Goal: Transaction & Acquisition: Purchase product/service

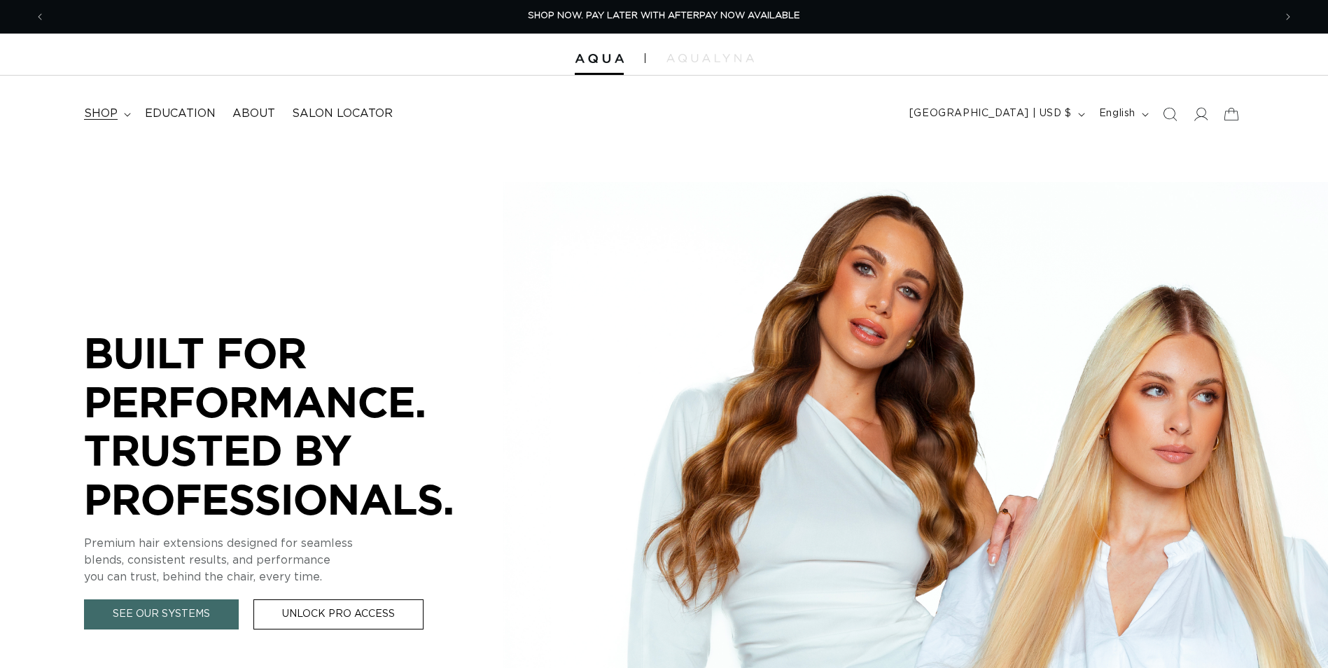
click at [102, 109] on span "shop" at bounding box center [101, 113] width 34 height 15
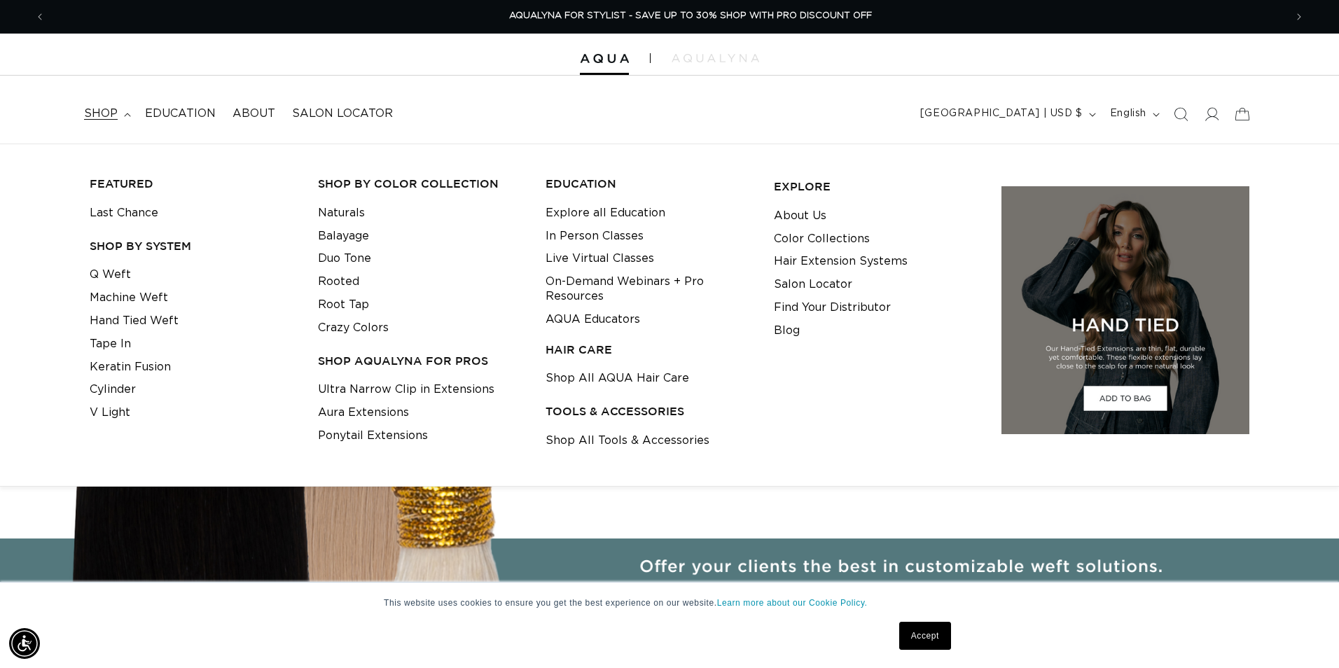
scroll to position [0, 2478]
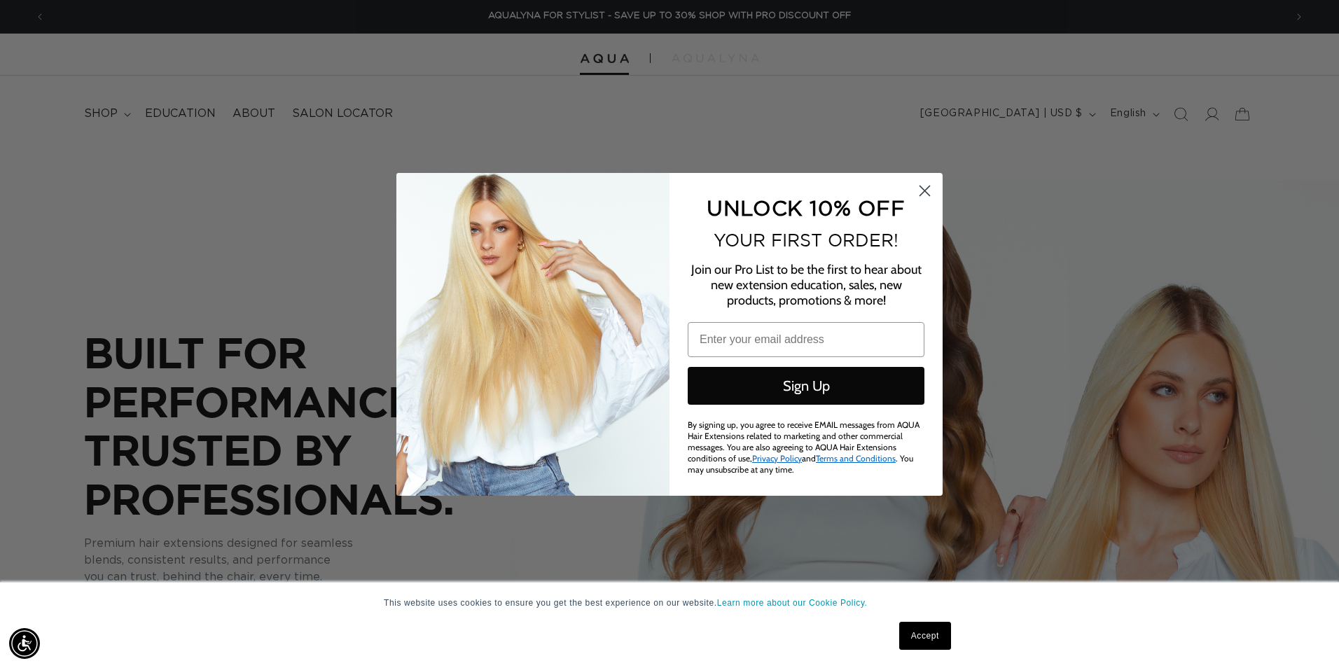
click at [919, 198] on circle "Close dialog" at bounding box center [924, 190] width 23 height 23
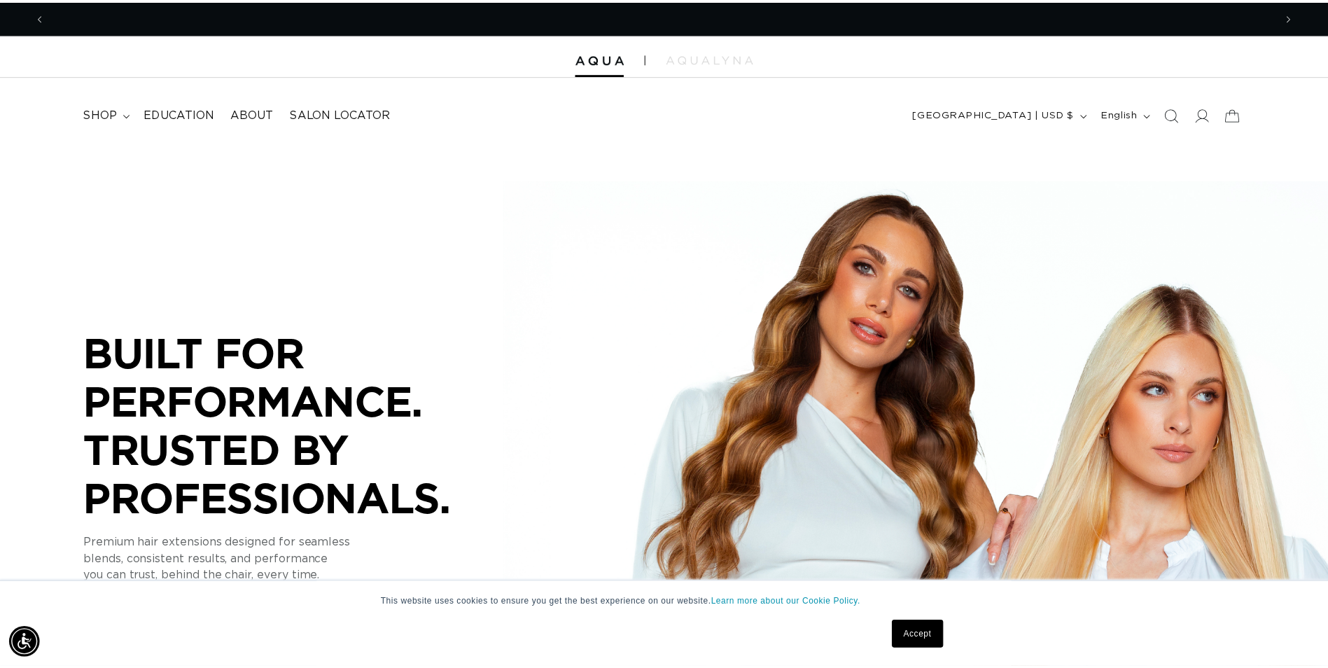
scroll to position [0, 0]
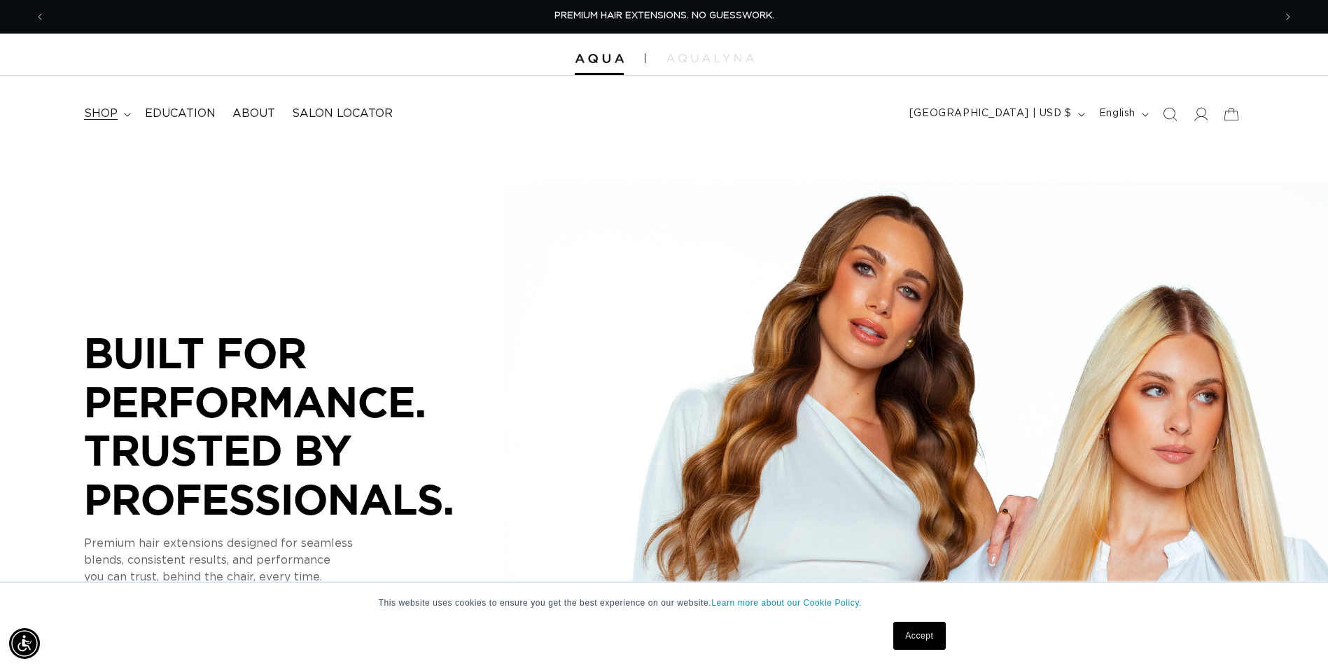
click at [97, 125] on summary "shop" at bounding box center [106, 114] width 61 height 32
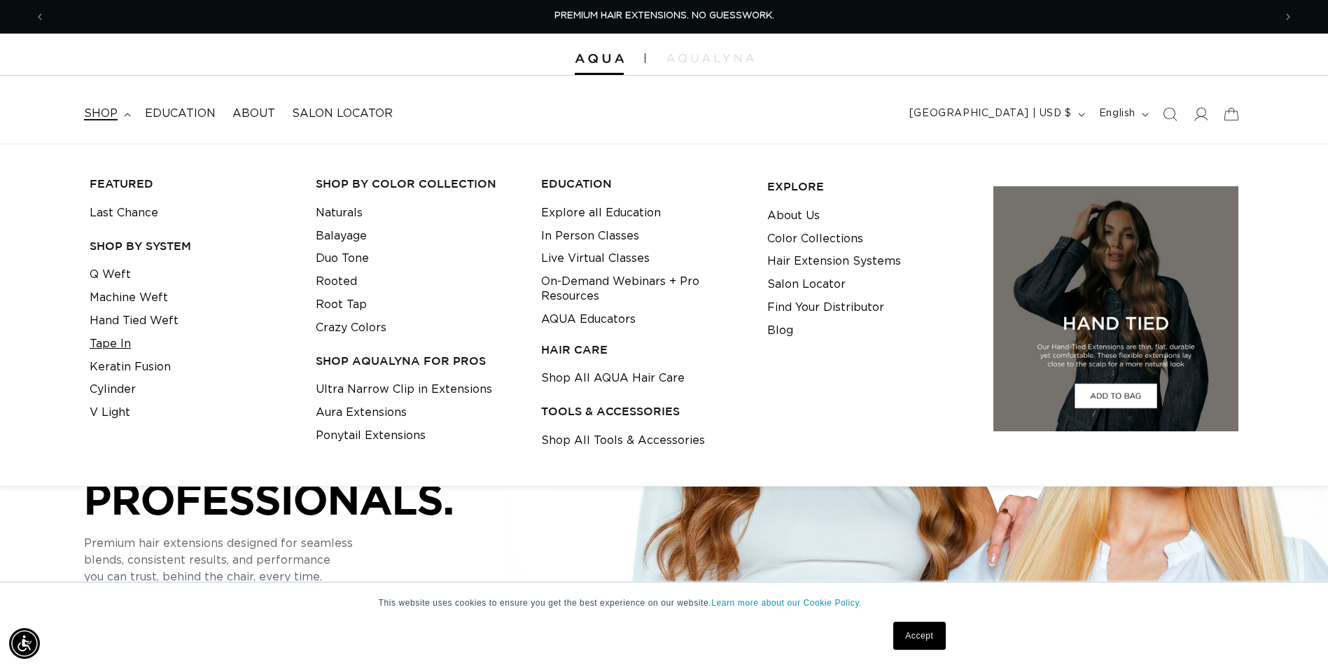
click at [113, 342] on link "Tape In" at bounding box center [110, 344] width 41 height 23
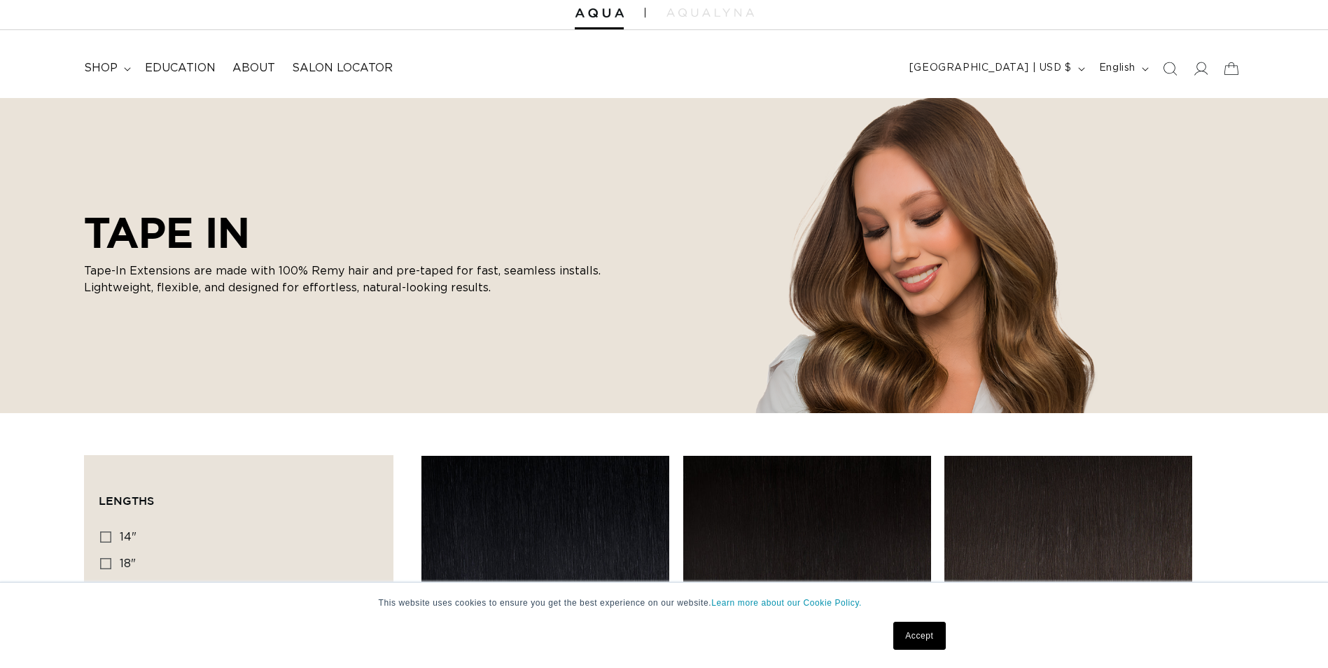
scroll to position [70, 0]
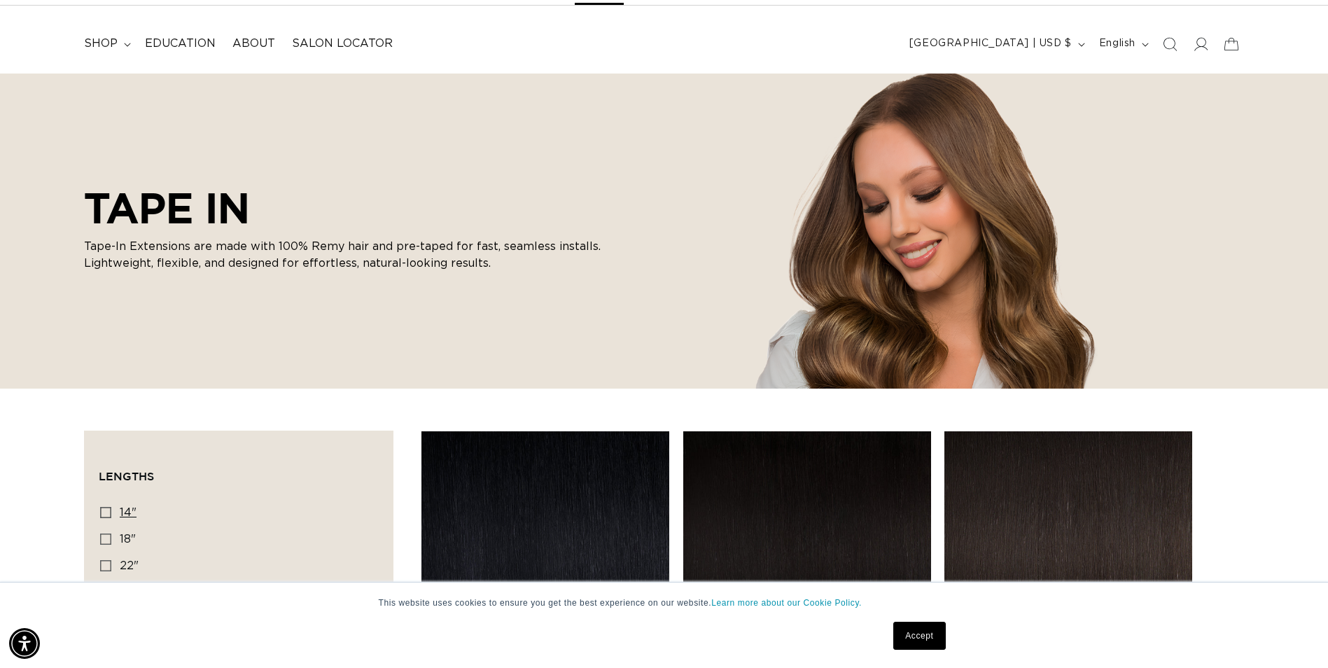
click at [103, 514] on icon at bounding box center [105, 512] width 11 height 11
click at [103, 514] on input "14" 14" (35 products)" at bounding box center [105, 512] width 11 height 11
checkbox input "true"
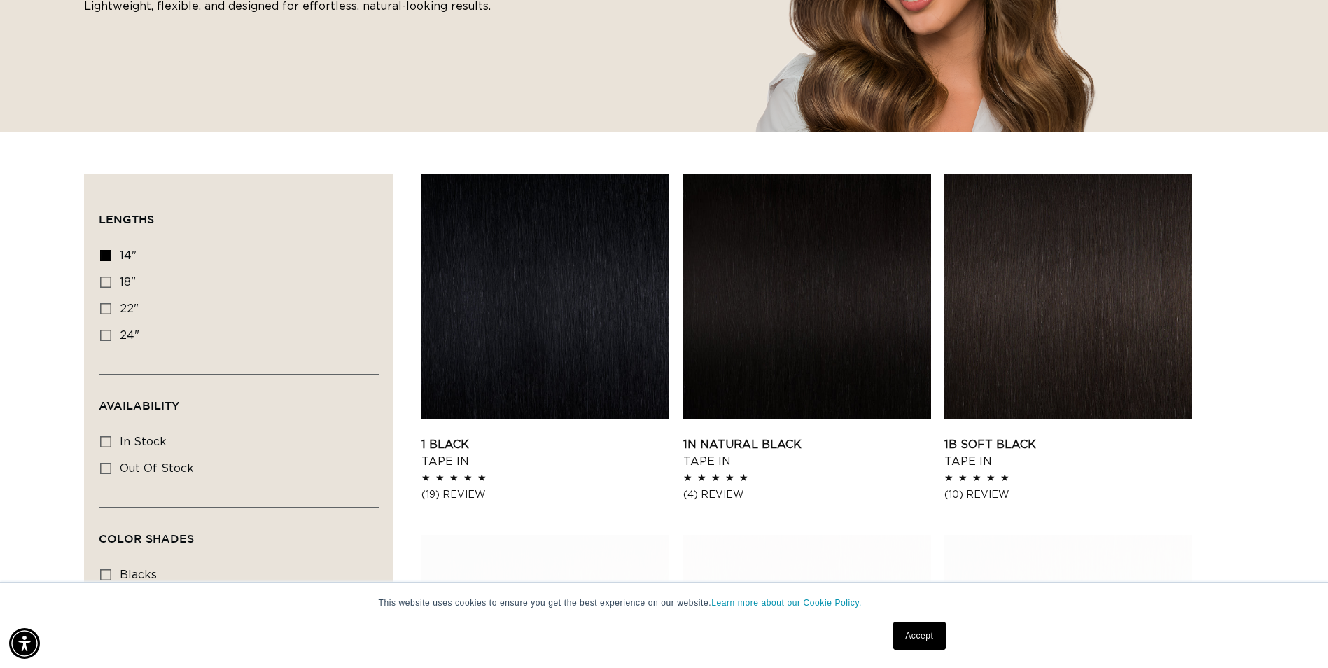
scroll to position [420, 0]
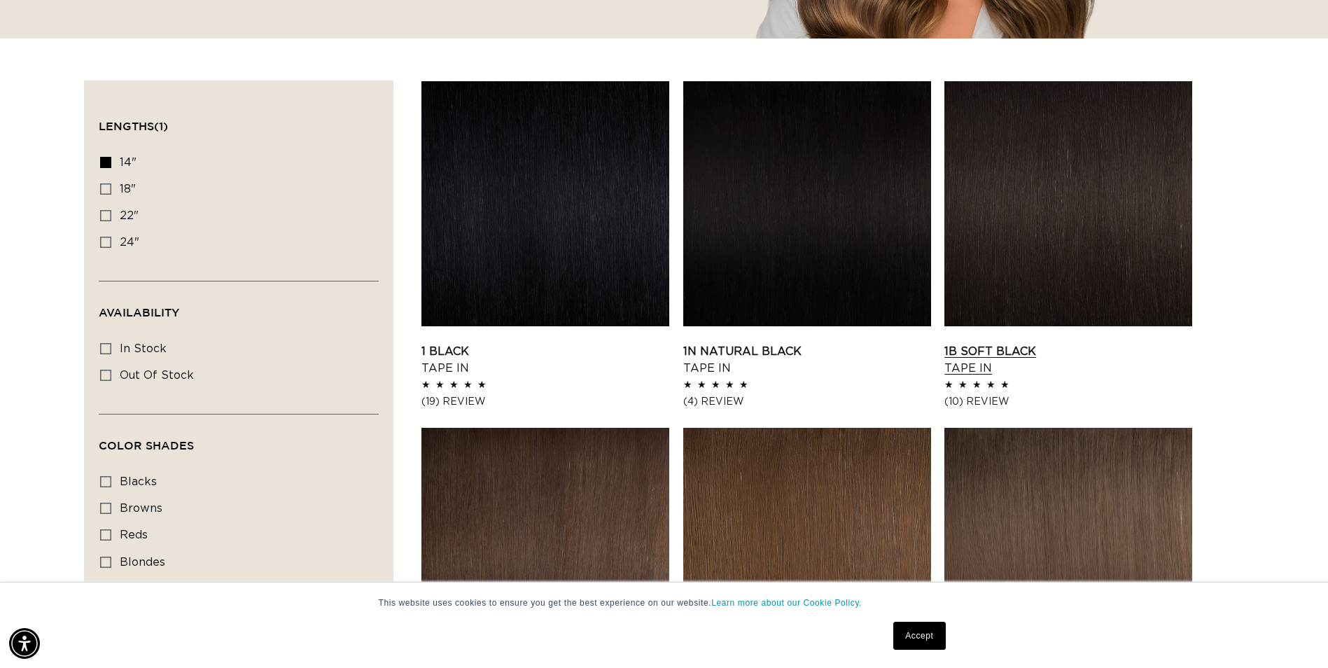
click at [1085, 343] on link "1B Soft Black Tape In" at bounding box center [1068, 360] width 248 height 34
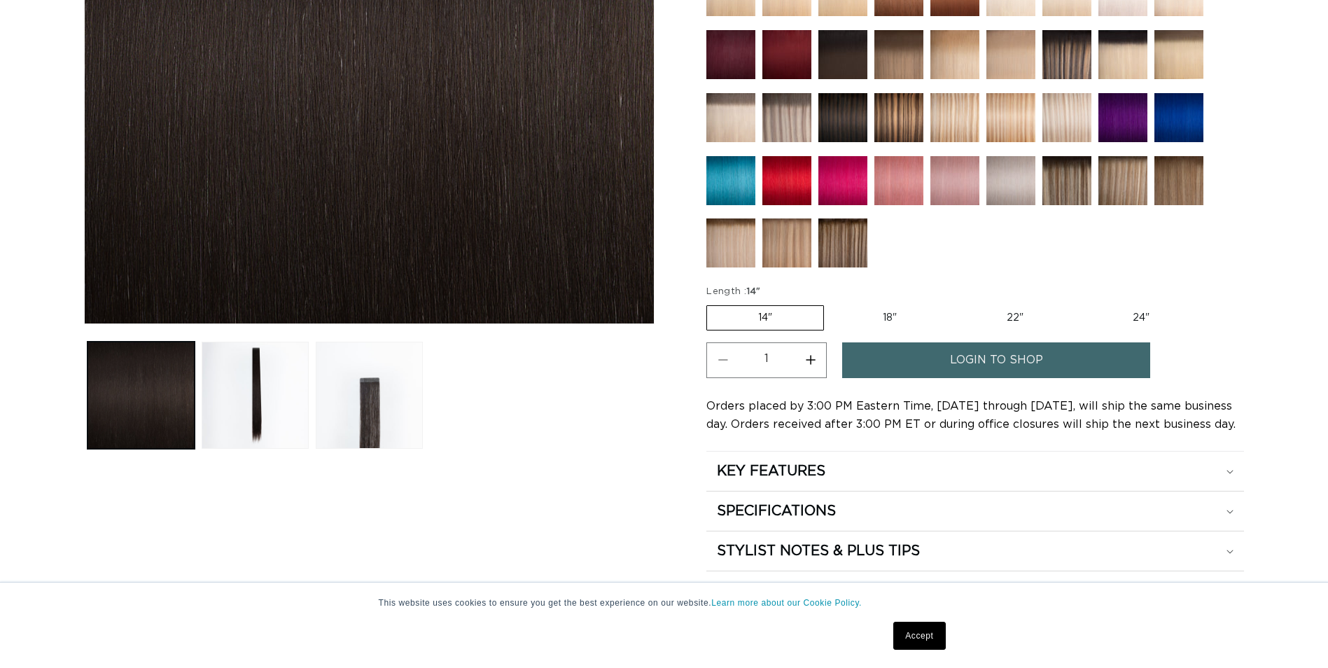
scroll to position [420, 0]
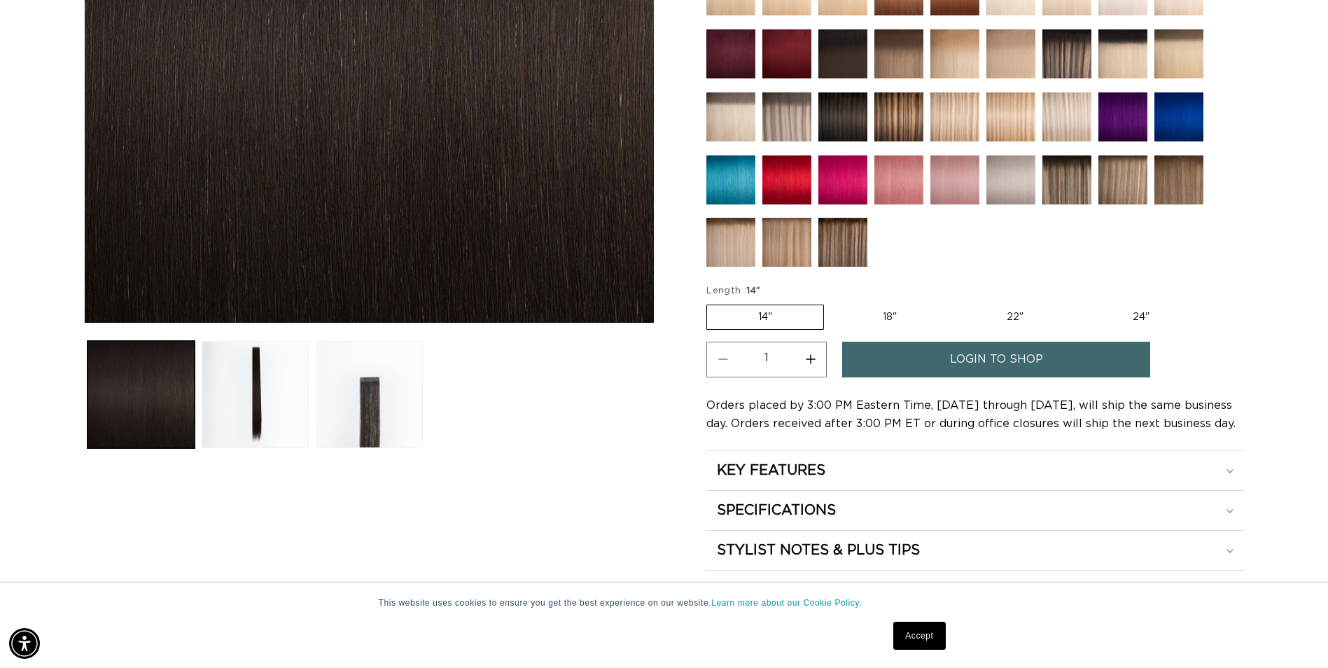
click at [812, 365] on button "Increase quantity for 1B Soft Black - Tape In" at bounding box center [811, 360] width 32 height 36
type input "5"
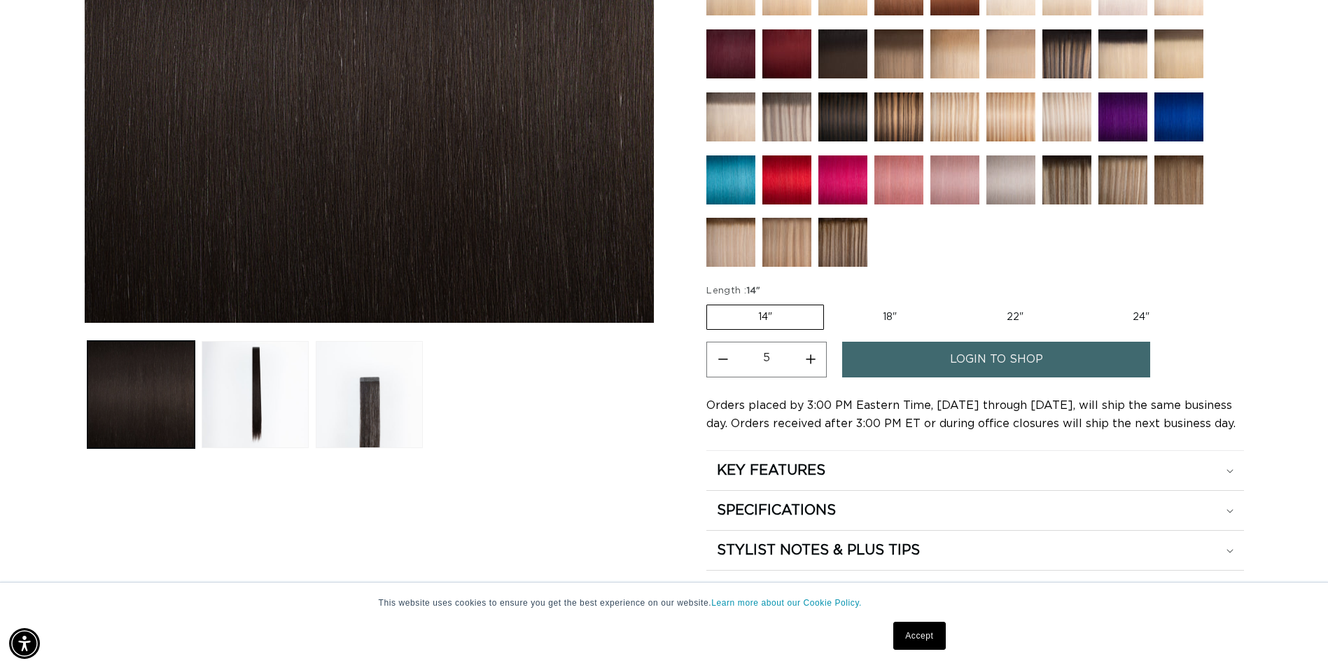
scroll to position [0, 1229]
click at [907, 363] on link "login to shop" at bounding box center [996, 360] width 308 height 36
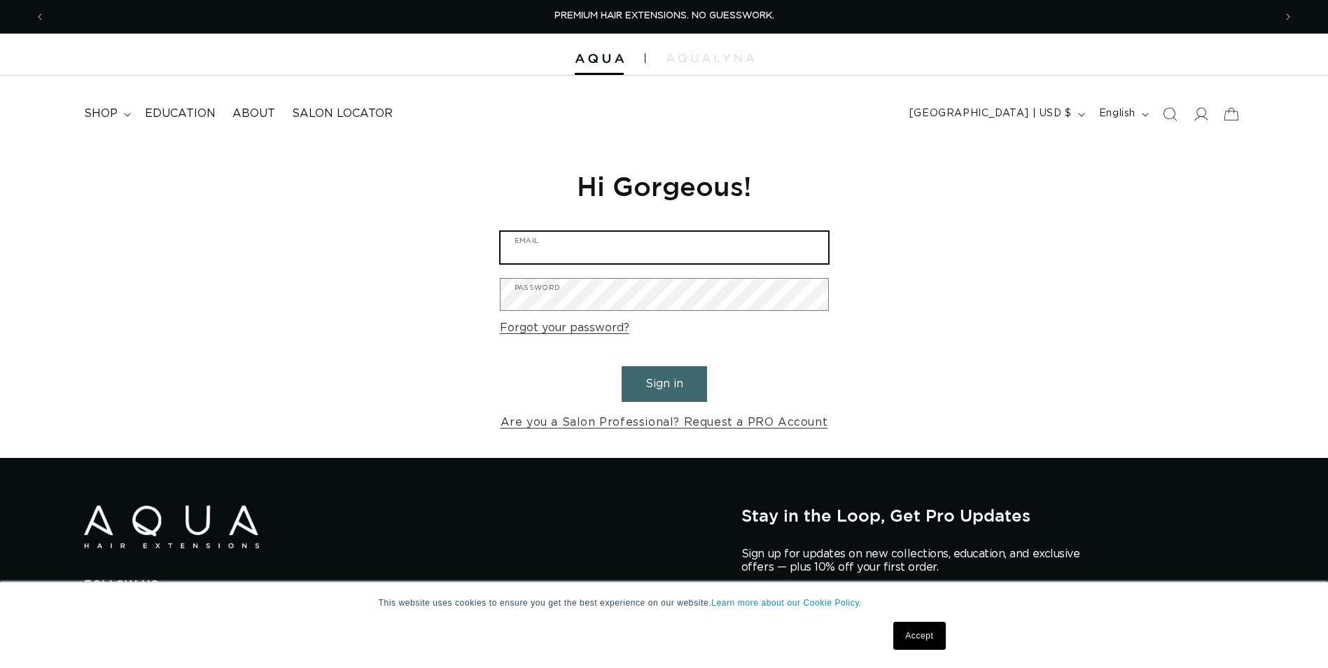
click at [627, 244] on input "Email" at bounding box center [665, 248] width 328 height 32
type input "salonkarizma@yahoo.com"
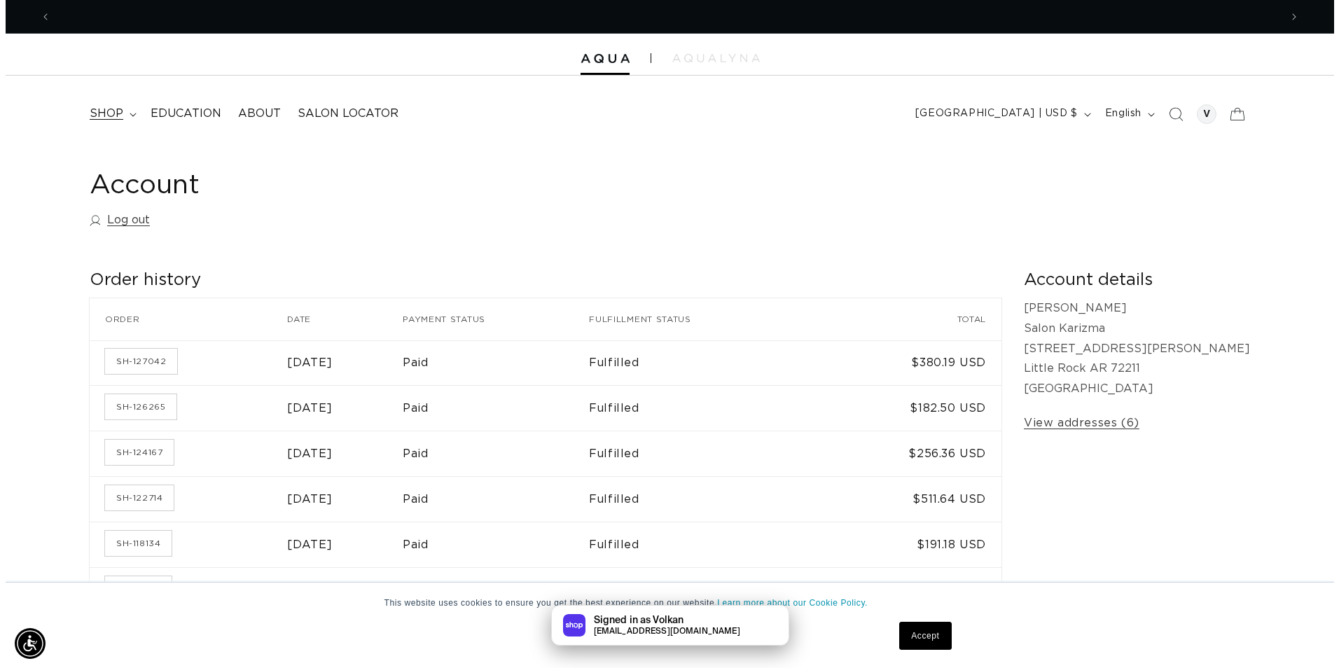
scroll to position [0, 1229]
click at [1237, 113] on icon at bounding box center [1231, 113] width 33 height 33
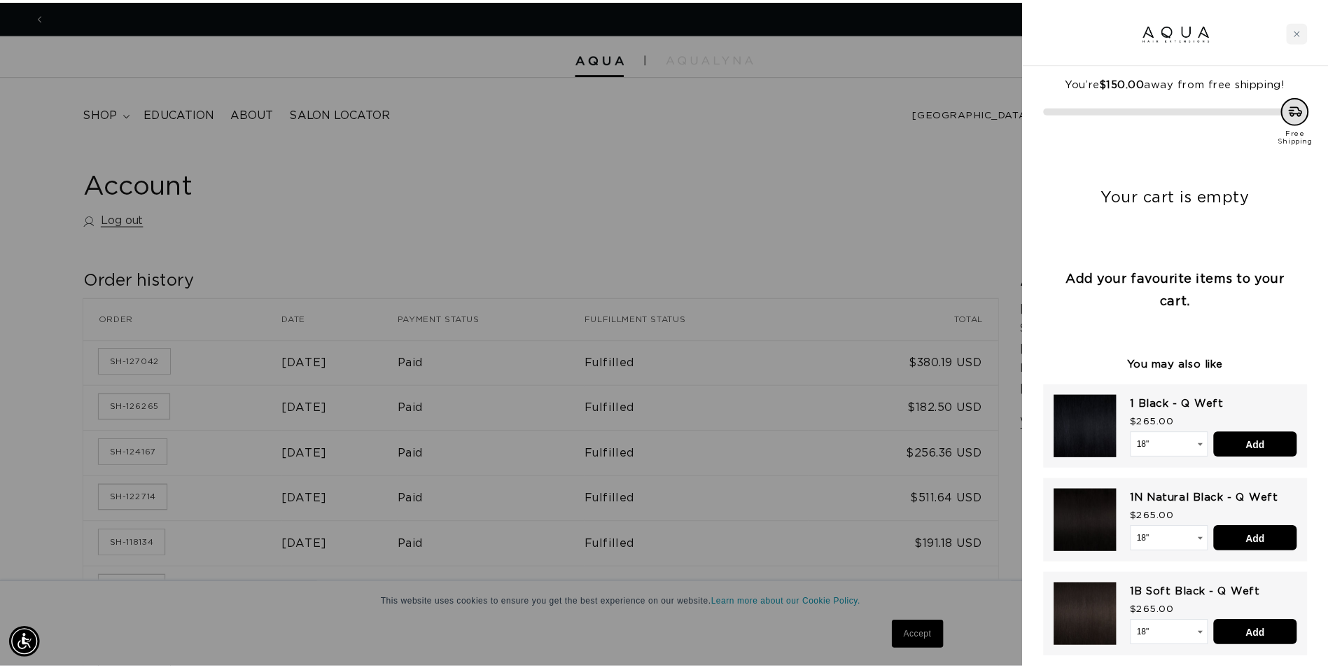
scroll to position [0, 2478]
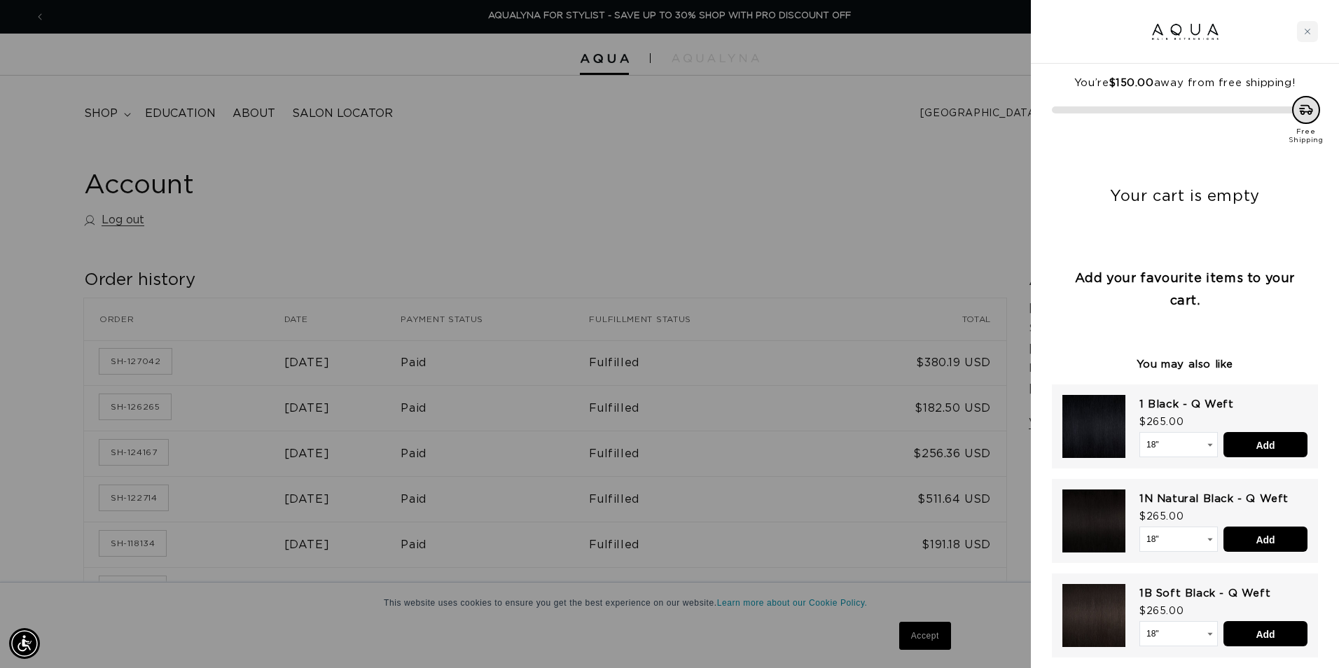
click at [704, 213] on div at bounding box center [669, 334] width 1339 height 668
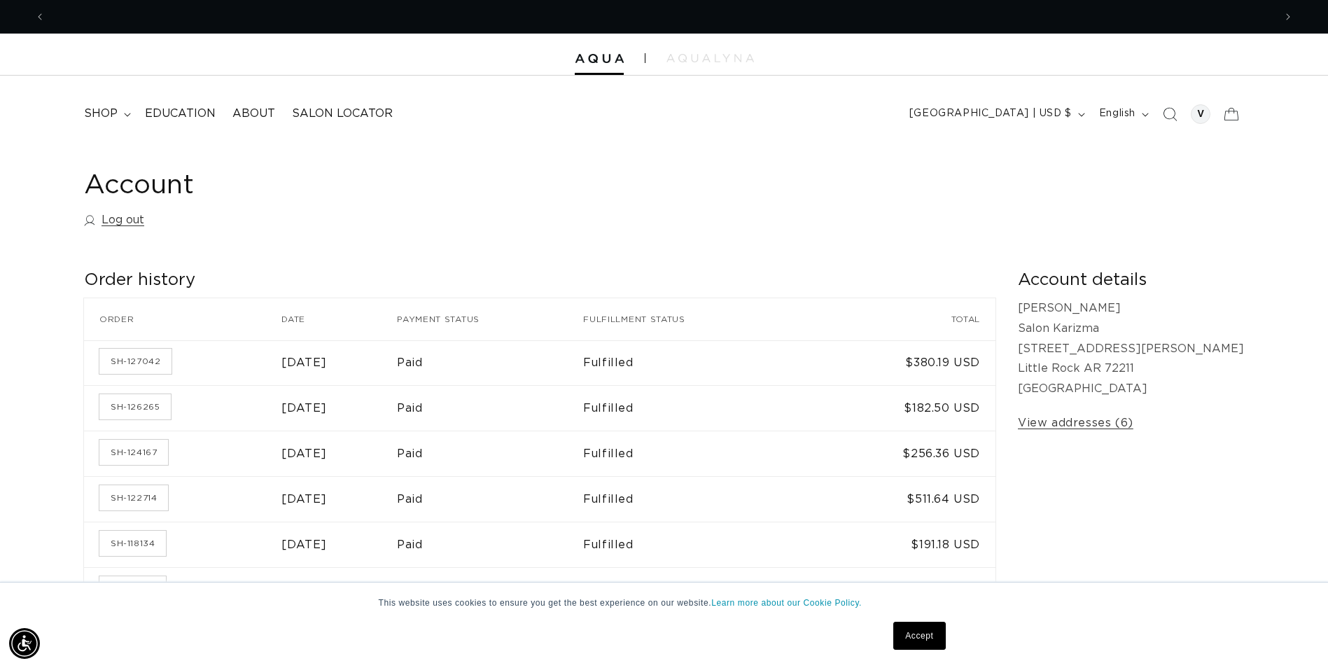
scroll to position [0, 0]
click at [101, 121] on span "shop" at bounding box center [101, 113] width 34 height 15
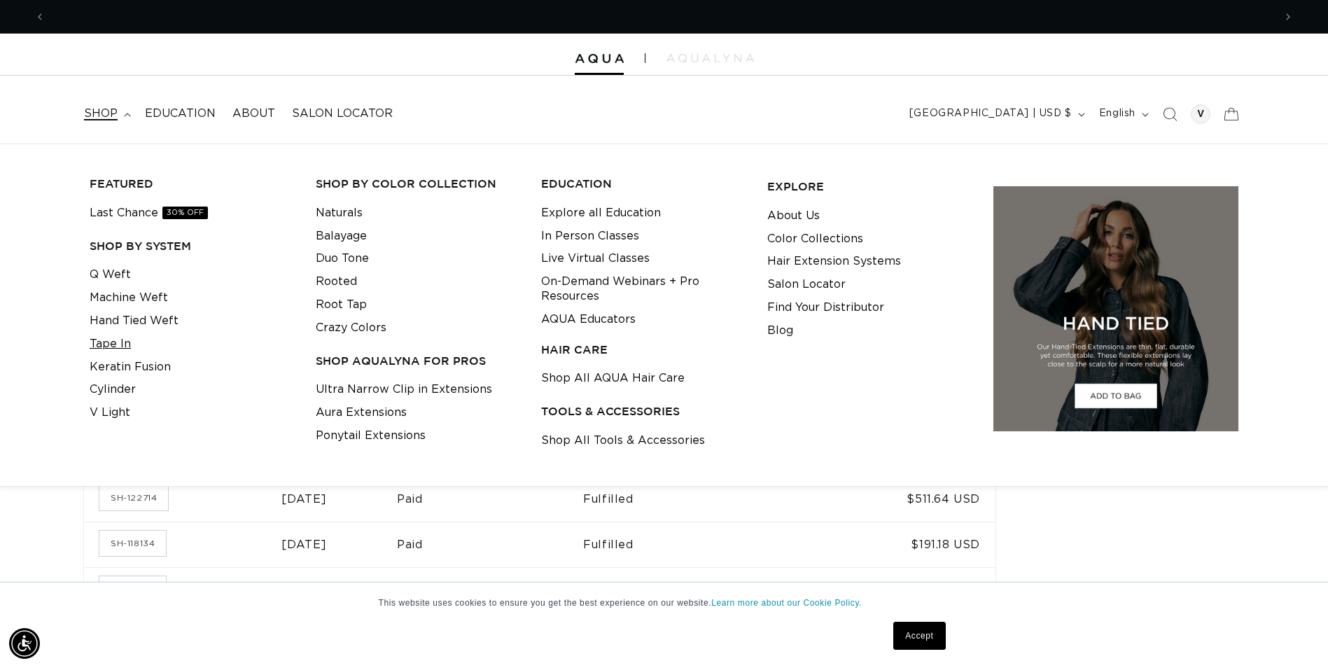
scroll to position [0, 1229]
click at [111, 338] on link "Tape In" at bounding box center [110, 344] width 41 height 23
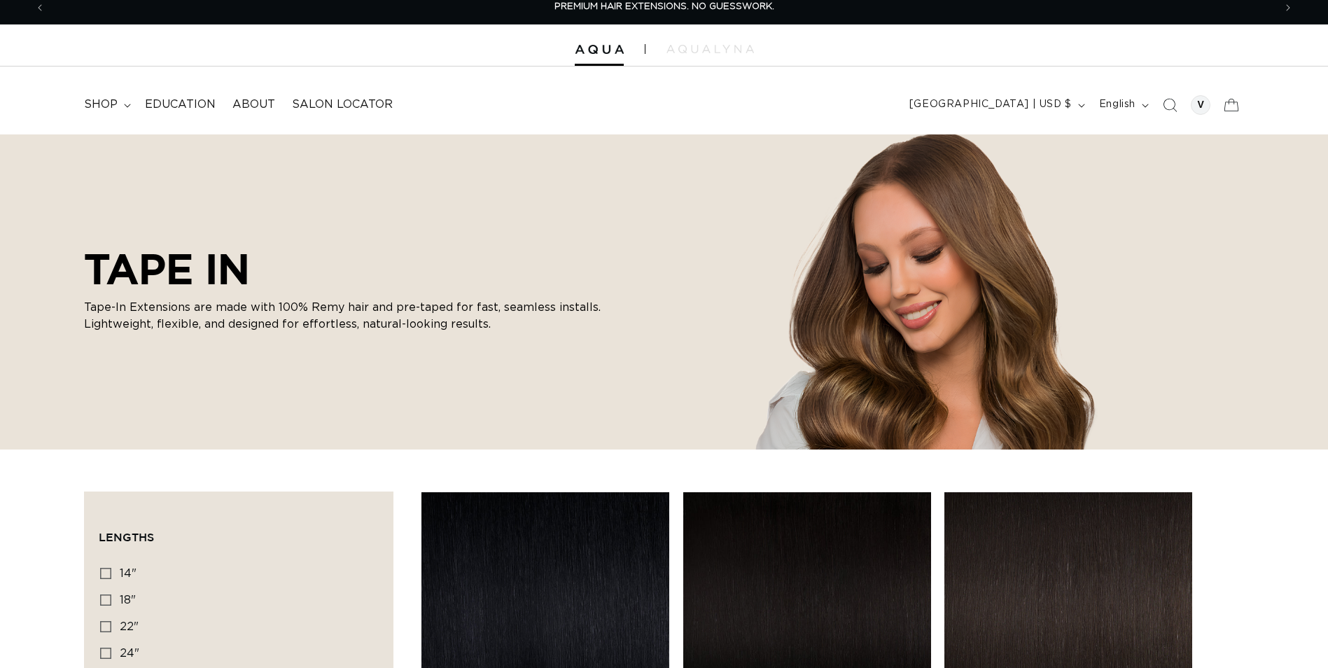
scroll to position [210, 0]
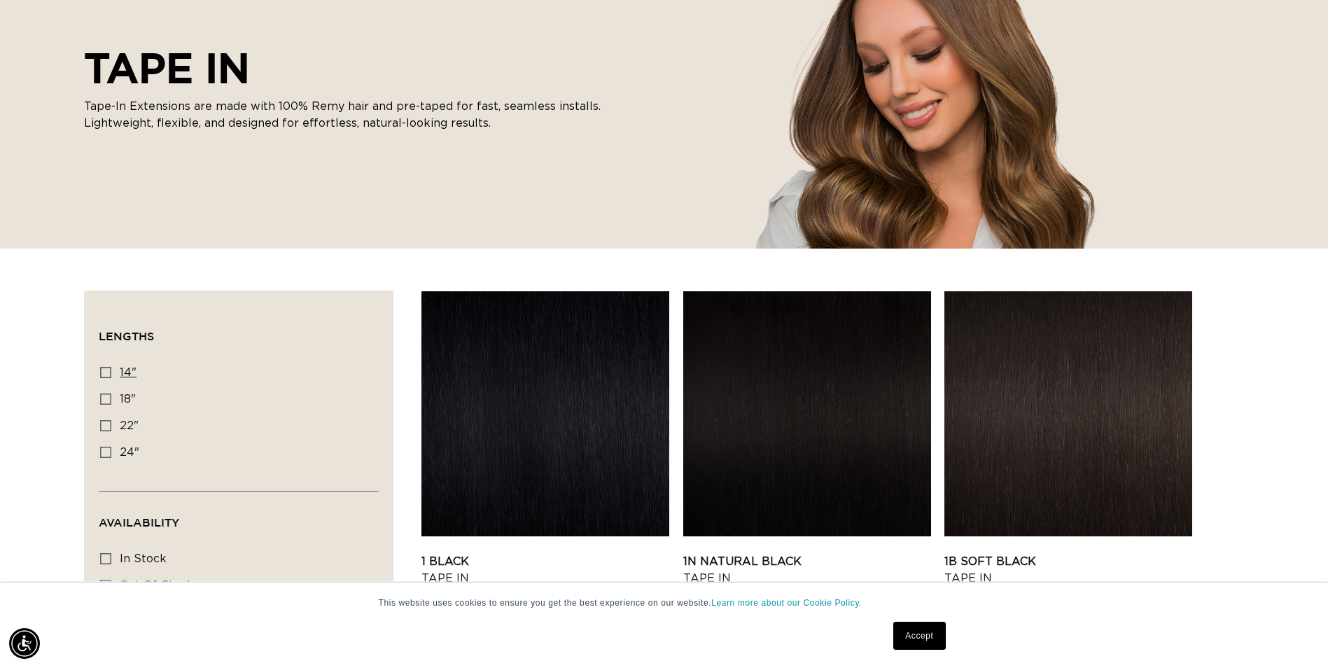
click at [107, 375] on icon at bounding box center [105, 372] width 11 height 11
click at [107, 375] on input "14" 14" (35 products)" at bounding box center [105, 372] width 11 height 11
checkbox input "true"
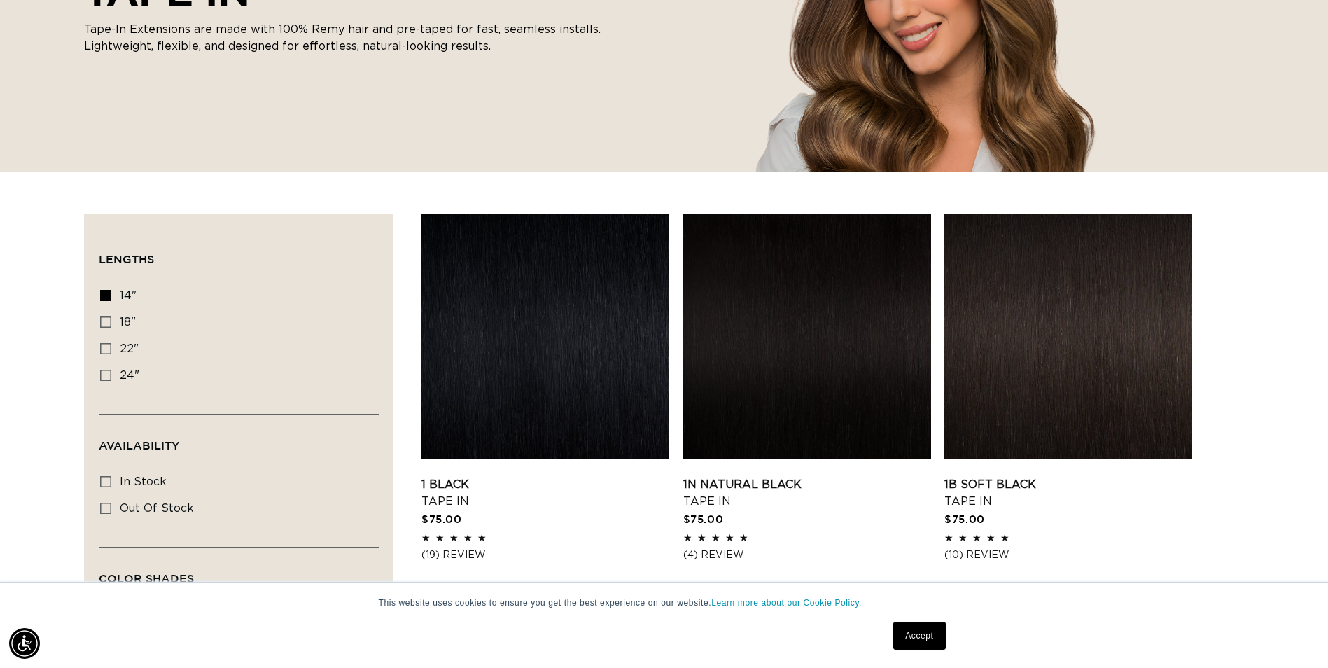
scroll to position [350, 0]
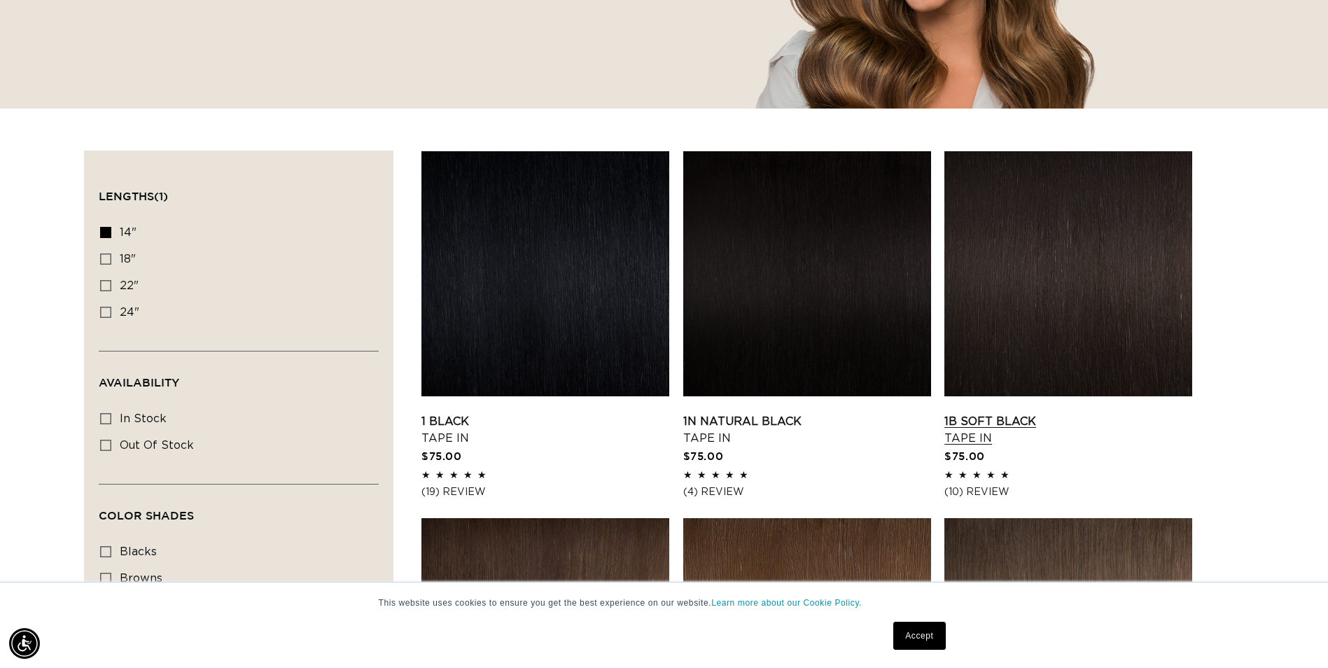
click at [1031, 413] on link "1B Soft Black Tape In" at bounding box center [1068, 430] width 248 height 34
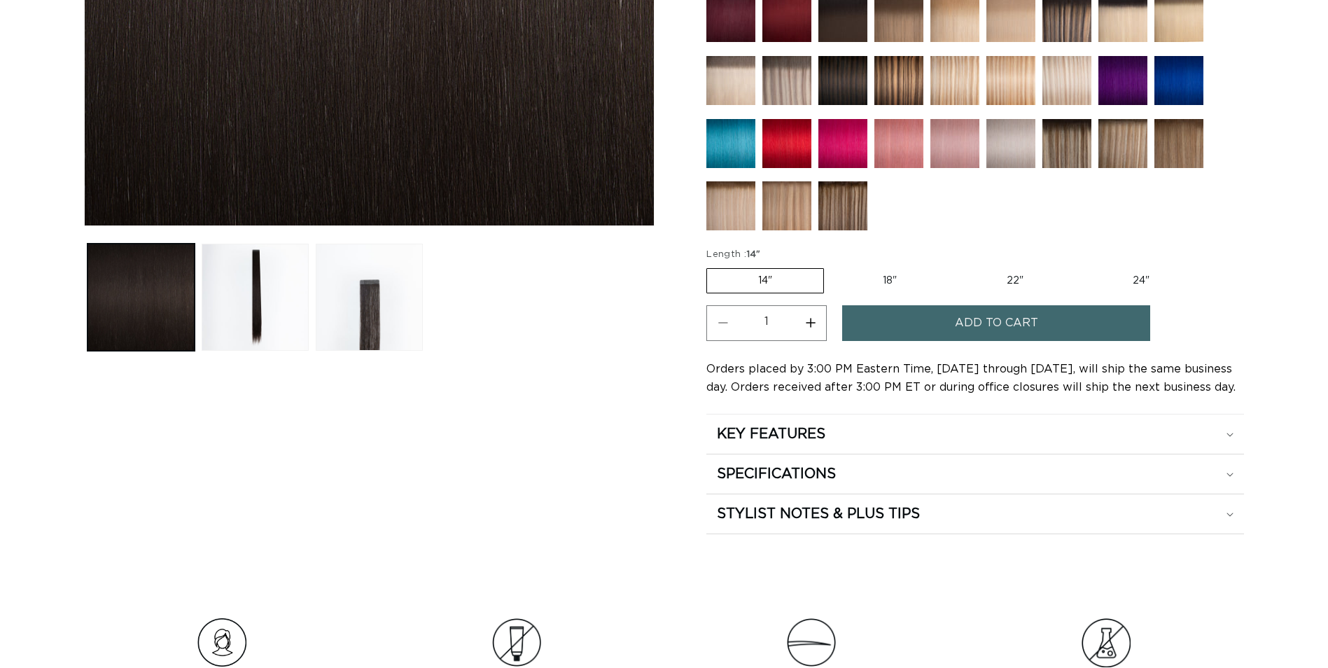
scroll to position [560, 0]
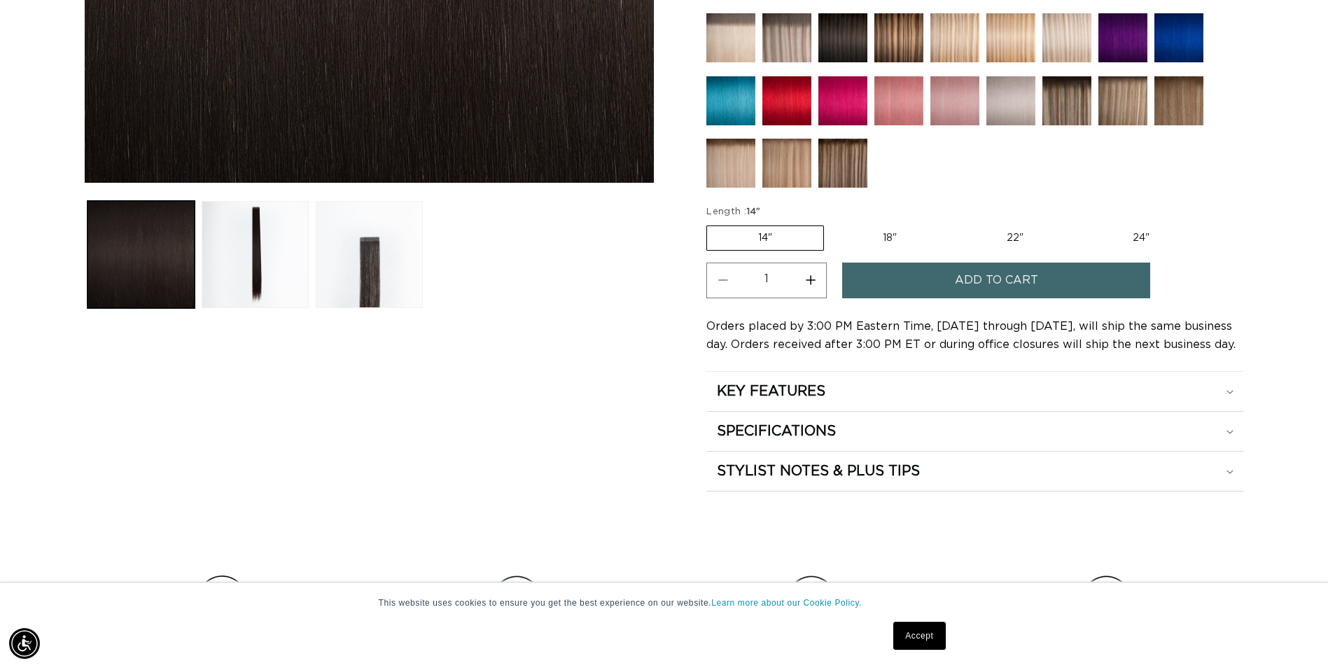
click at [811, 280] on button "Increase quantity for 1B Soft Black - Tape In" at bounding box center [811, 281] width 32 height 36
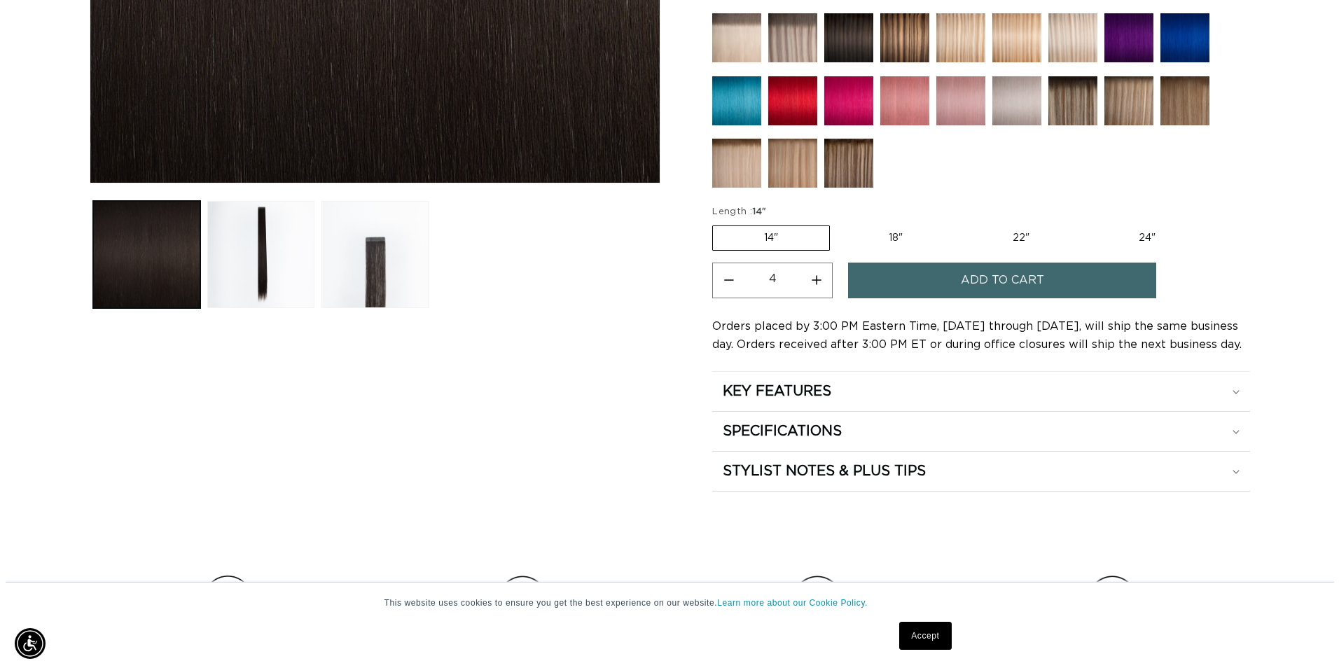
scroll to position [0, 1229]
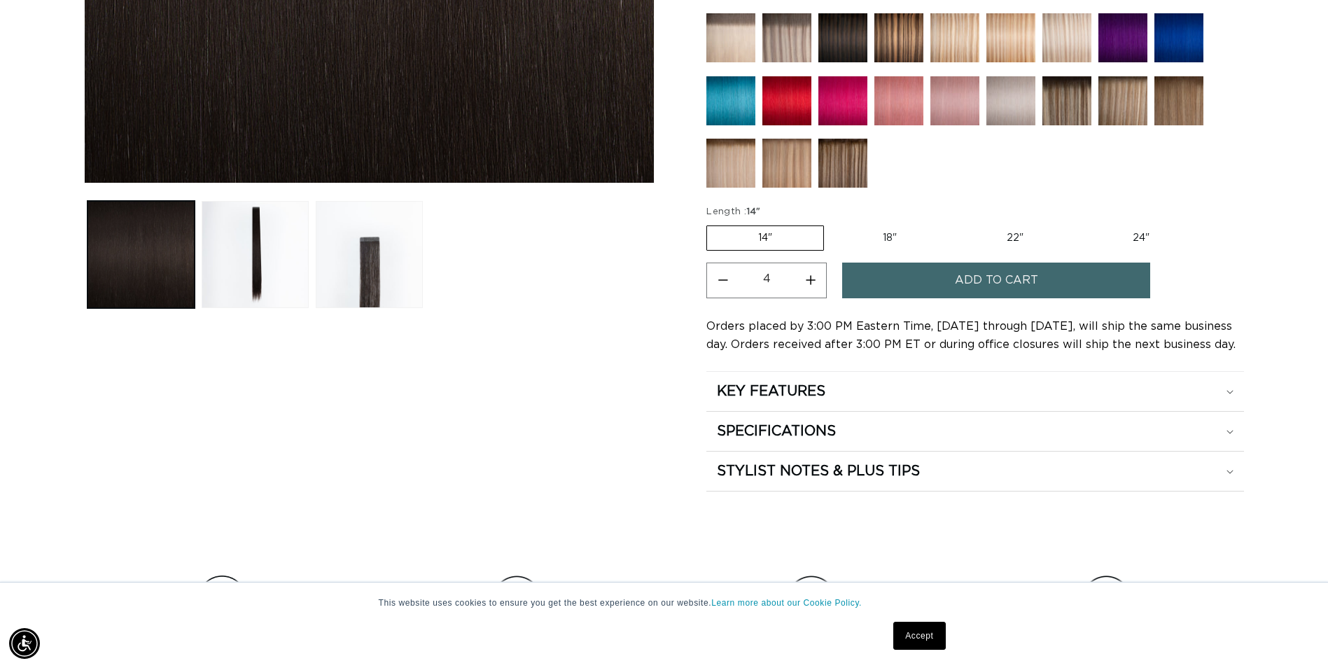
click at [811, 280] on button "Increase quantity for 1B Soft Black - Tape In" at bounding box center [811, 281] width 32 height 36
click at [811, 279] on button "Increase quantity for 1B Soft Black - Tape In" at bounding box center [811, 281] width 32 height 36
type input "6"
click at [931, 279] on button "Add to cart" at bounding box center [996, 281] width 308 height 36
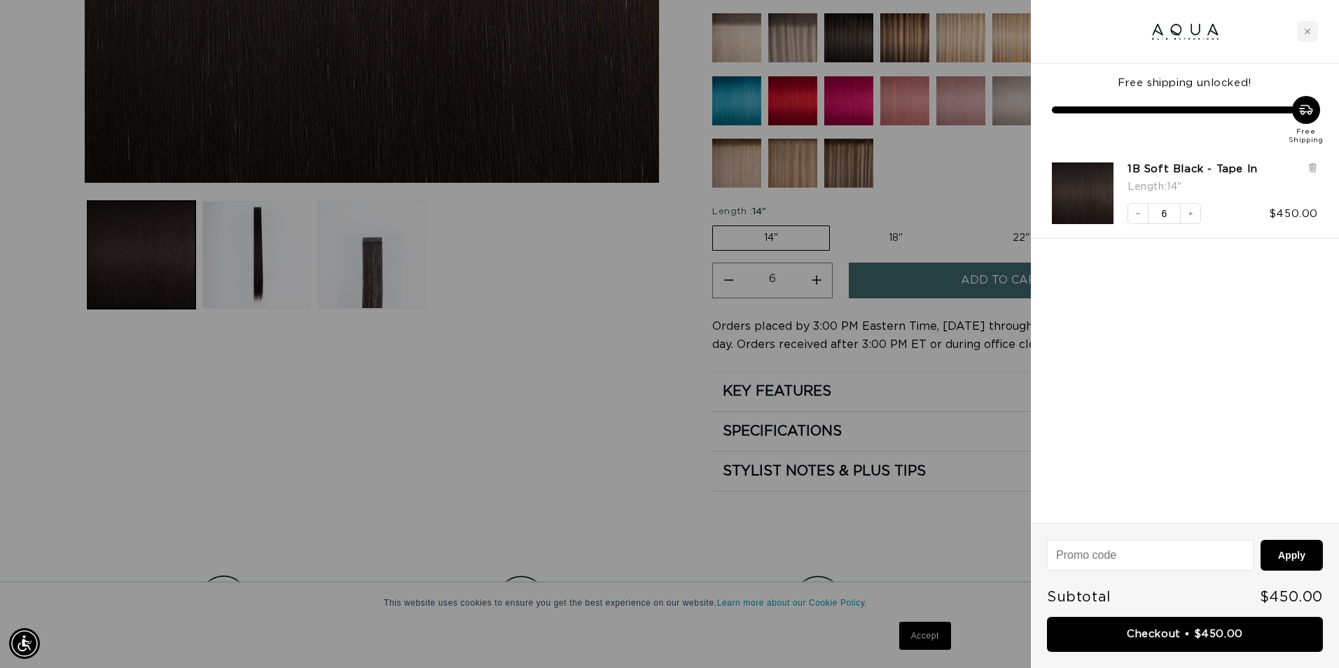
scroll to position [0, 2478]
click at [1182, 638] on link "Checkout • $450.00" at bounding box center [1185, 635] width 276 height 36
click at [1133, 214] on button "Decrease quantity" at bounding box center [1137, 213] width 21 height 21
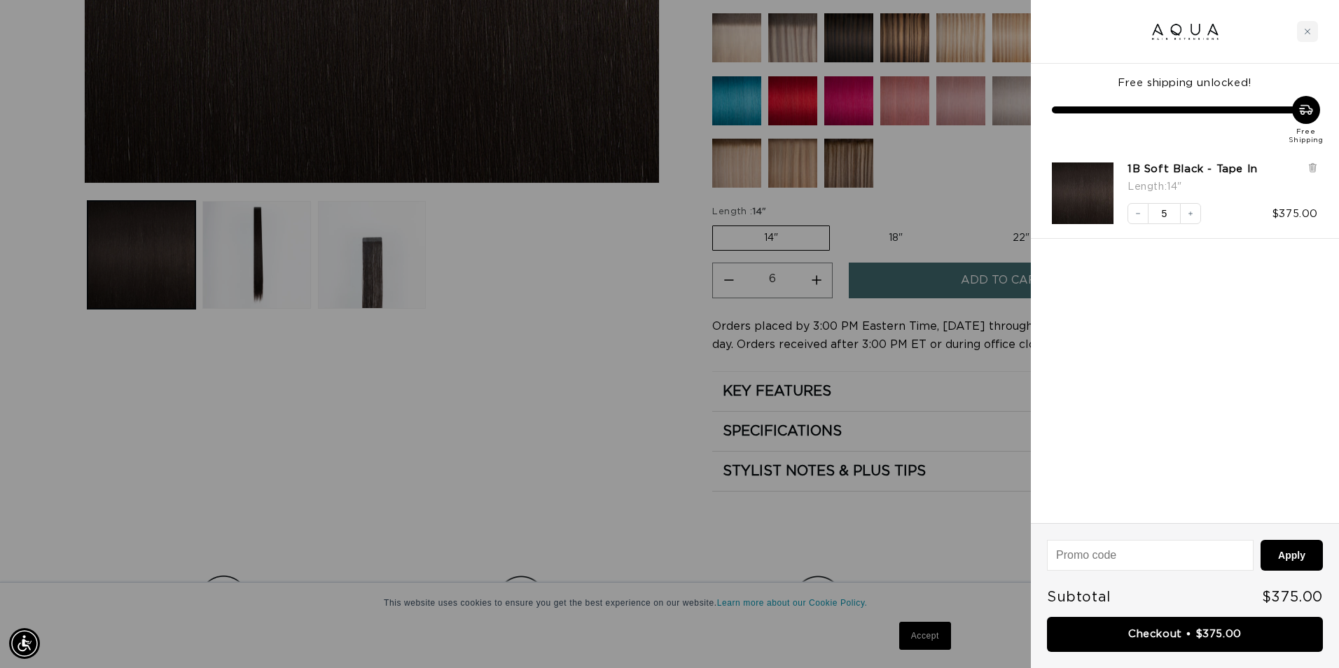
click at [1136, 214] on icon "Decrease quantity" at bounding box center [1138, 214] width 4 height 1
click at [1126, 625] on link "Checkout • $300.00" at bounding box center [1185, 635] width 276 height 36
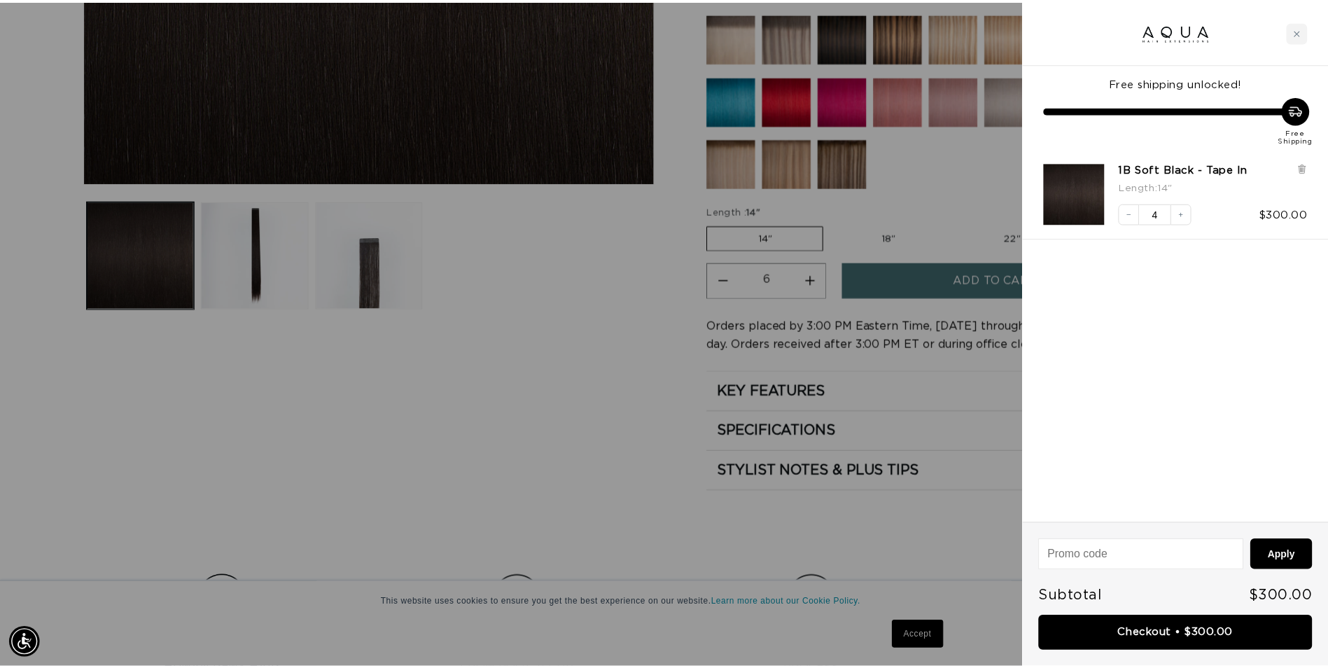
scroll to position [0, 1239]
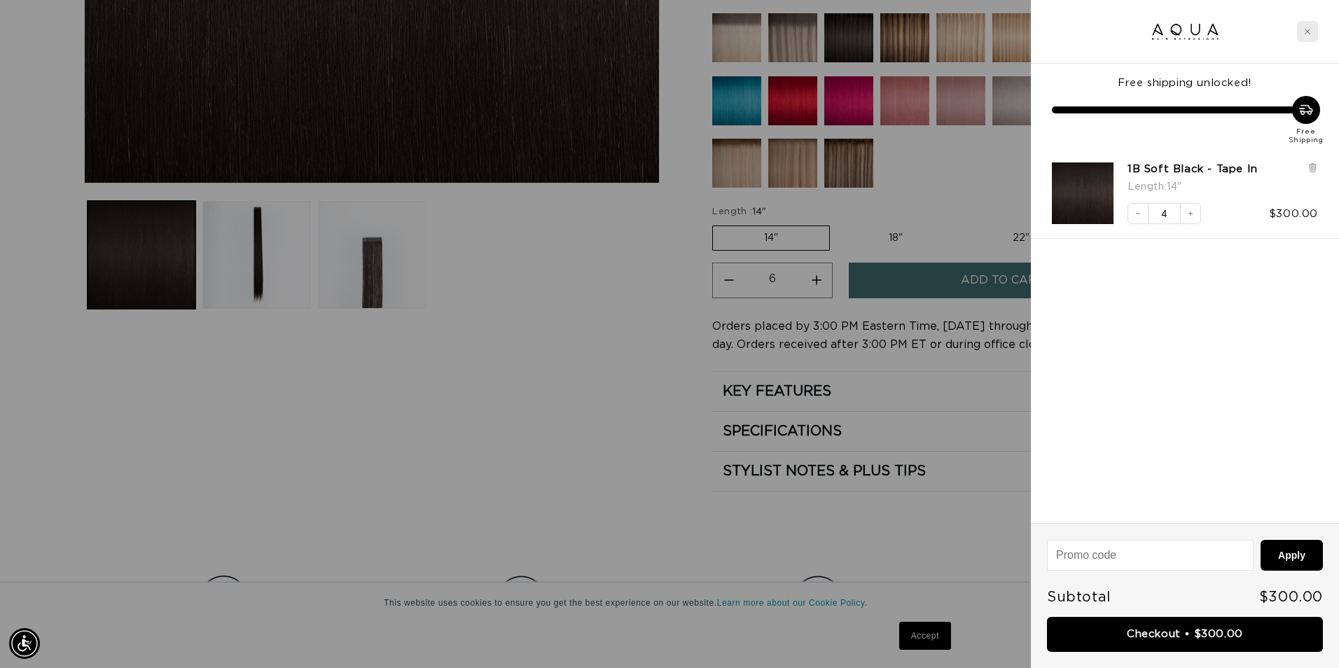
click at [1301, 27] on div "Close cart" at bounding box center [1307, 31] width 21 height 21
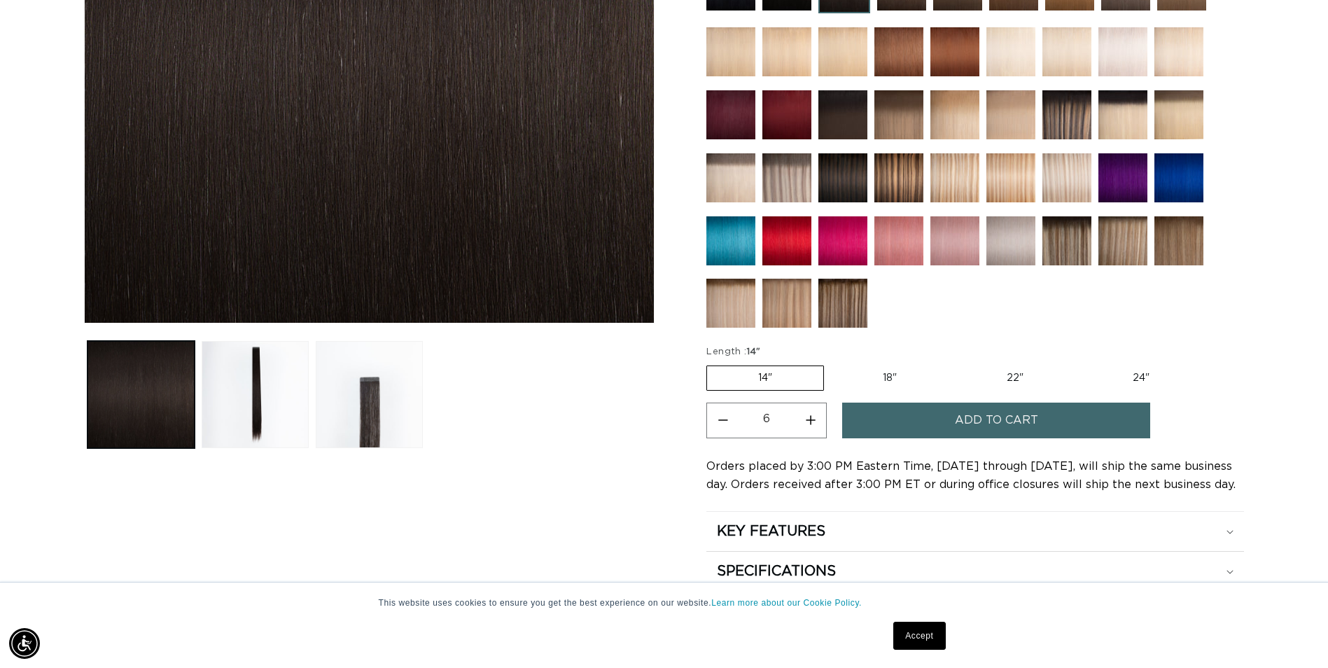
scroll to position [0, 2457]
click at [1009, 381] on label "22" Variant sold out or unavailable" at bounding box center [1015, 378] width 119 height 24
click at [956, 363] on input "22" Variant sold out or unavailable" at bounding box center [955, 363] width 1 height 1
radio input "true"
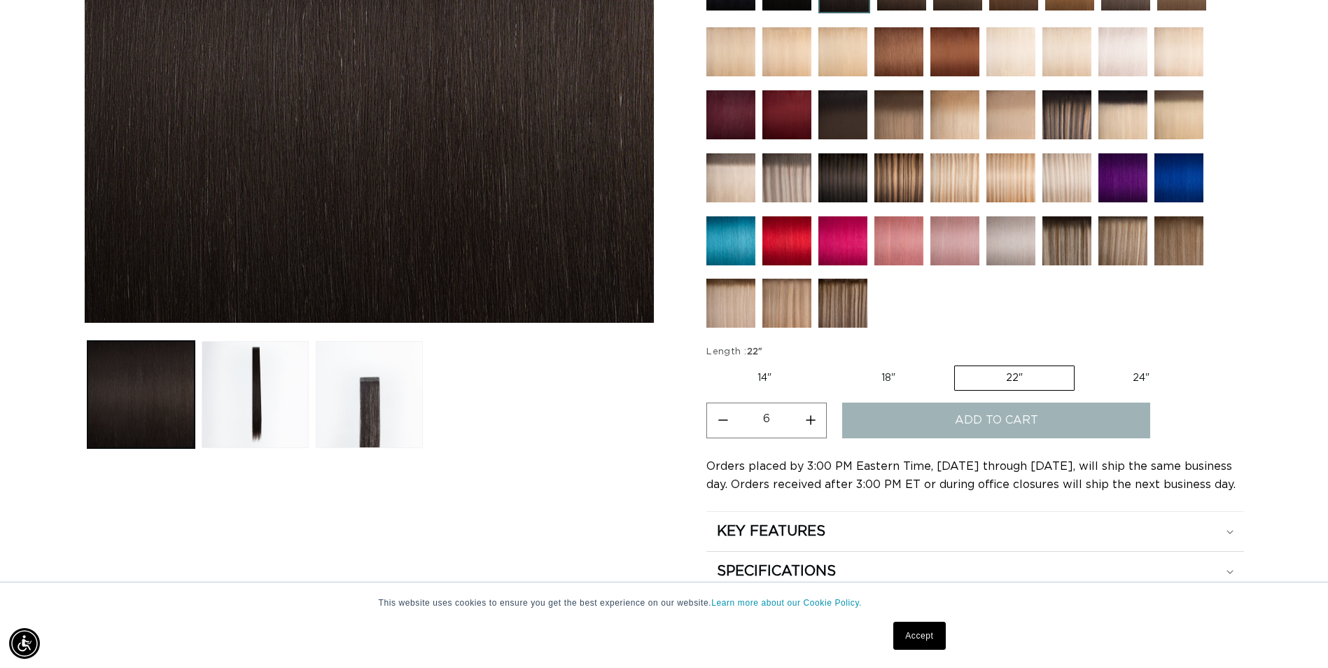
type input "1"
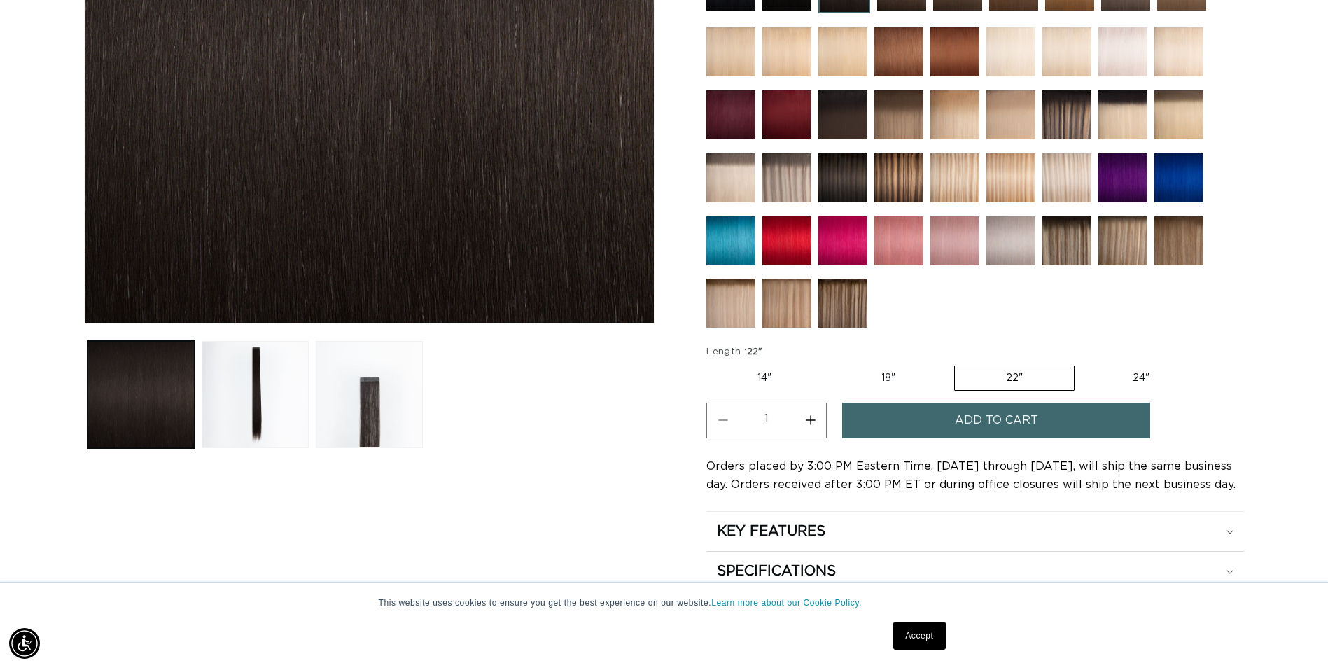
click at [1122, 368] on label "24" Variant sold out or unavailable" at bounding box center [1141, 378] width 119 height 24
click at [1082, 363] on input "24" Variant sold out or unavailable" at bounding box center [1082, 363] width 1 height 1
radio input "true"
click at [811, 422] on button "Increase quantity for 1B Soft Black - Tape In" at bounding box center [811, 421] width 32 height 36
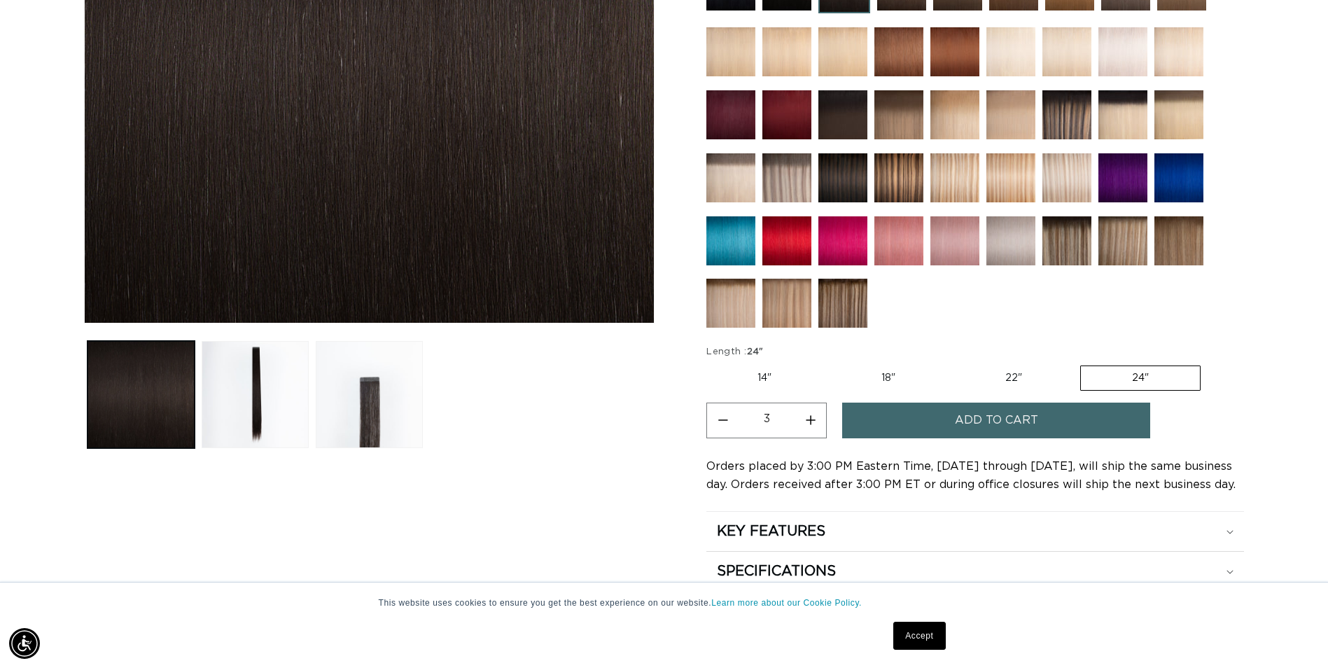
click at [811, 422] on button "Increase quantity for 1B Soft Black - Tape In" at bounding box center [811, 421] width 32 height 36
type input "4"
click at [902, 417] on button "Add to cart" at bounding box center [996, 421] width 308 height 36
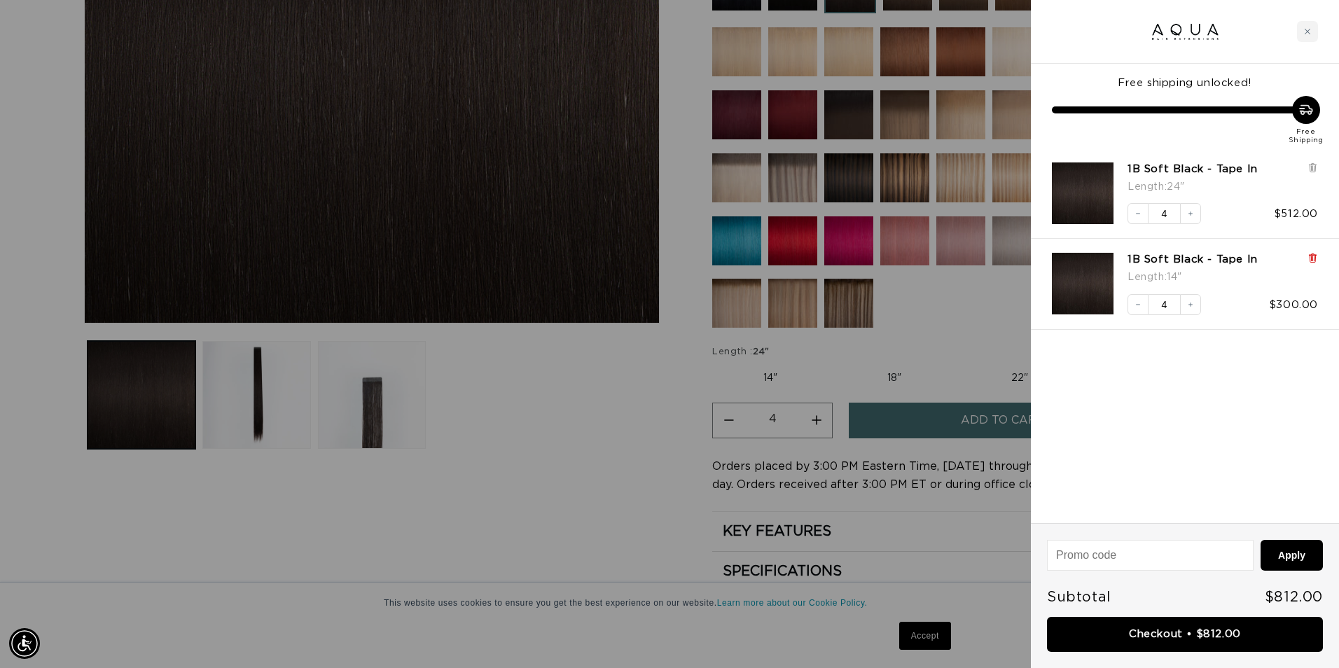
click at [1313, 260] on icon at bounding box center [1312, 259] width 6 height 7
click at [1311, 169] on icon at bounding box center [1312, 168] width 6 height 7
